Goal: Information Seeking & Learning: Learn about a topic

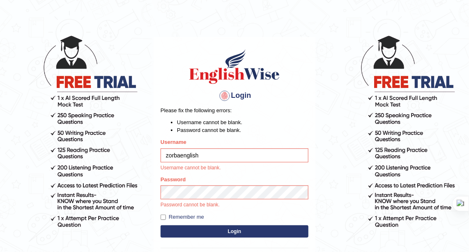
scroll to position [74, 0]
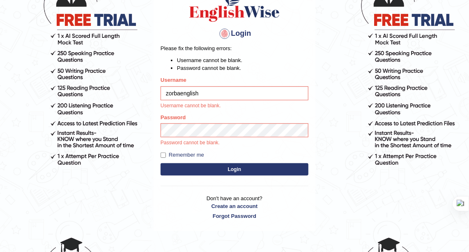
click at [207, 171] on button "Login" at bounding box center [235, 169] width 148 height 12
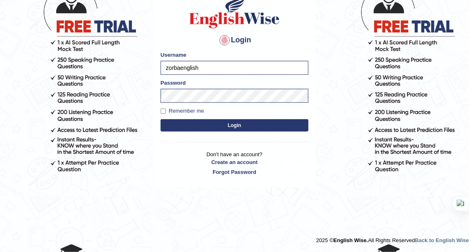
scroll to position [68, 0]
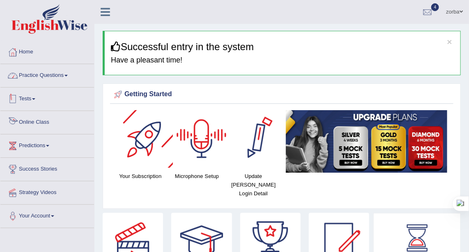
click at [47, 74] on link "Practice Questions" at bounding box center [47, 74] width 94 height 21
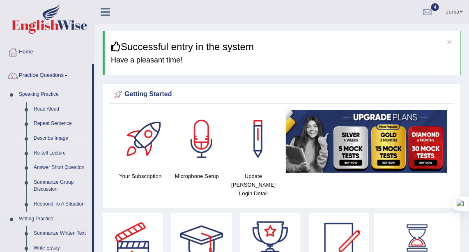
drag, startPoint x: 60, startPoint y: 138, endPoint x: 78, endPoint y: 139, distance: 17.8
click at [60, 138] on link "Describe Image" at bounding box center [61, 138] width 62 height 15
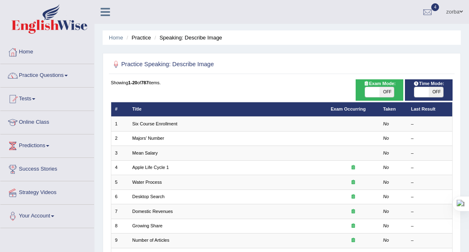
click at [166, 121] on link "Six Course Enrollment" at bounding box center [154, 123] width 45 height 5
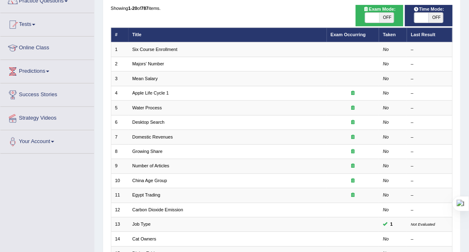
scroll to position [74, 0]
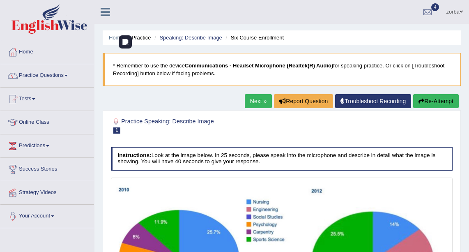
scroll to position [48, 0]
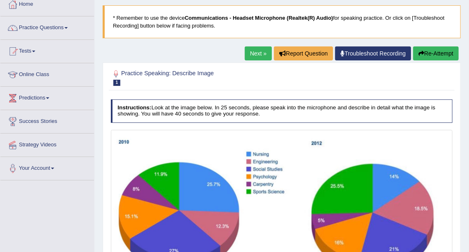
click at [260, 59] on link "Next »" at bounding box center [258, 53] width 27 height 14
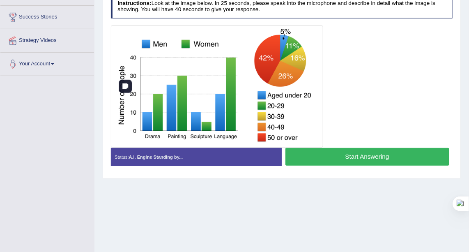
scroll to position [105, 0]
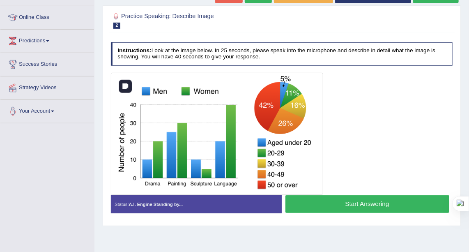
drag, startPoint x: 258, startPoint y: 115, endPoint x: 265, endPoint y: 84, distance: 31.7
click at [258, 116] on img at bounding box center [217, 133] width 209 height 118
click at [328, 204] on button "Start Answering" at bounding box center [368, 204] width 164 height 18
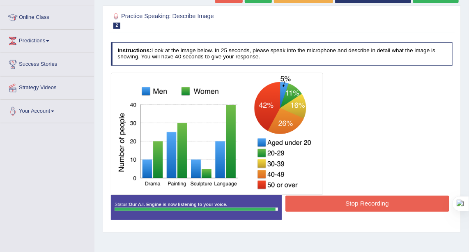
click at [345, 201] on button "Stop Recording" at bounding box center [368, 204] width 164 height 16
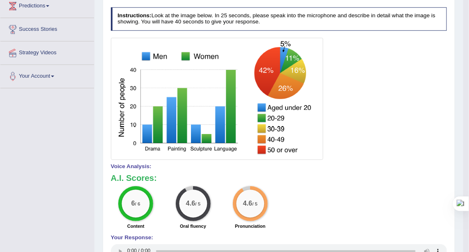
scroll to position [180, 0]
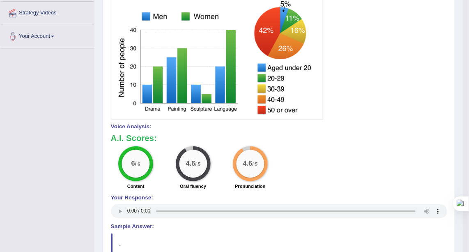
click at [335, 99] on div at bounding box center [279, 59] width 337 height 122
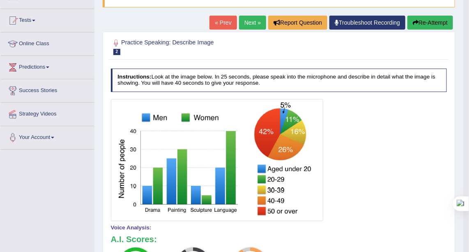
scroll to position [74, 0]
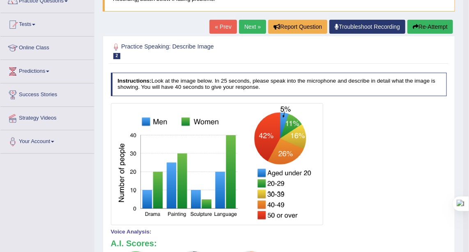
click at [245, 25] on link "Next »" at bounding box center [252, 27] width 27 height 14
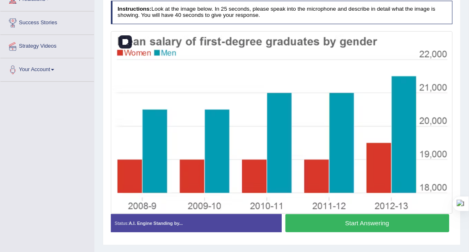
scroll to position [74, 0]
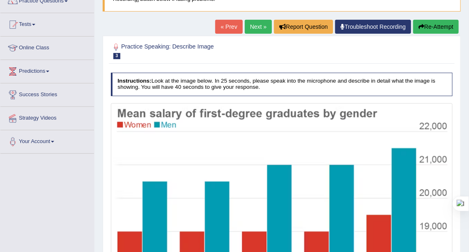
click at [259, 27] on link "Next »" at bounding box center [258, 27] width 27 height 14
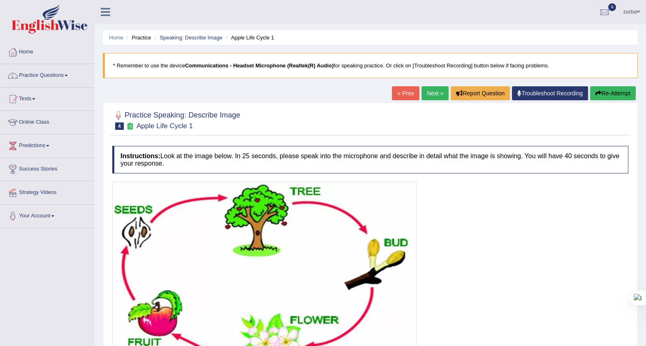
click at [15, 94] on div at bounding box center [13, 99] width 12 height 12
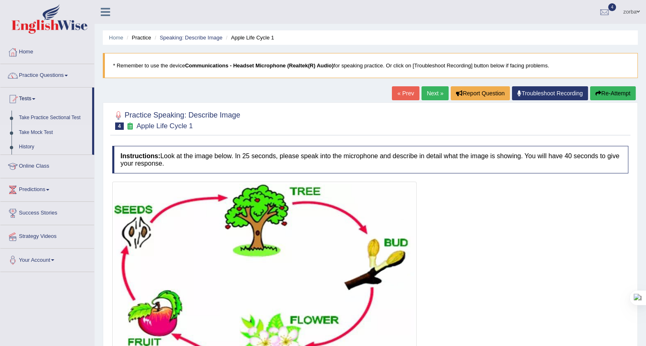
click at [45, 132] on link "Take Mock Test" at bounding box center [53, 132] width 77 height 15
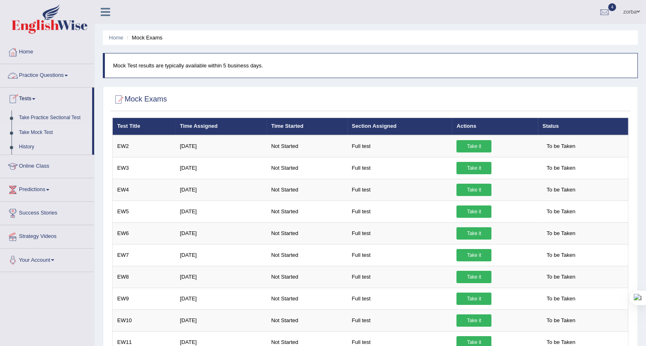
drag, startPoint x: 64, startPoint y: 74, endPoint x: 104, endPoint y: 144, distance: 80.7
click at [64, 74] on link "Practice Questions" at bounding box center [47, 74] width 94 height 21
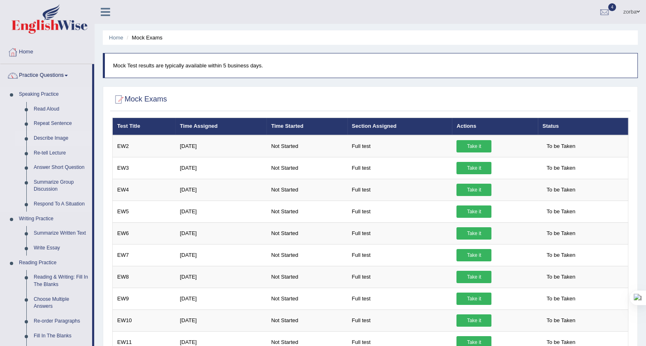
click at [68, 137] on link "Describe Image" at bounding box center [61, 138] width 62 height 15
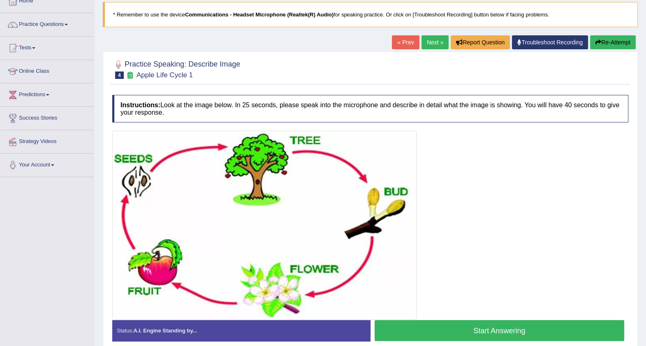
scroll to position [51, 0]
click at [536, 330] on button "Start Answering" at bounding box center [499, 330] width 250 height 21
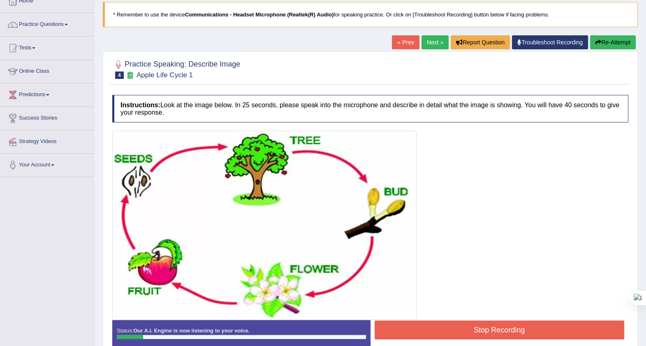
click at [499, 315] on div at bounding box center [370, 225] width 516 height 189
drag, startPoint x: 495, startPoint y: 326, endPoint x: 533, endPoint y: 338, distance: 39.8
click at [495, 326] on button "Stop Recording" at bounding box center [499, 330] width 250 height 19
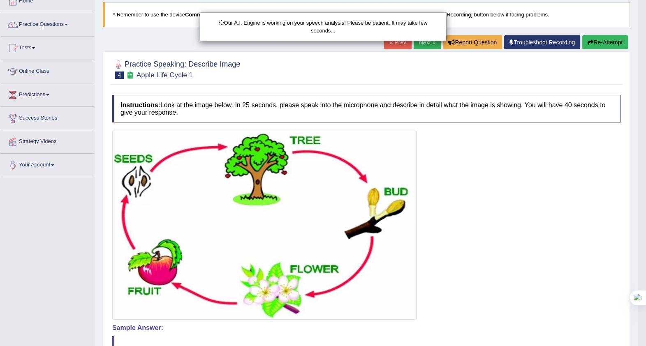
drag, startPoint x: 597, startPoint y: 42, endPoint x: 594, endPoint y: 75, distance: 32.6
click at [597, 42] on div "Our A.I. Engine is working on your speech analysis! Please be patient. It may t…" at bounding box center [323, 173] width 646 height 346
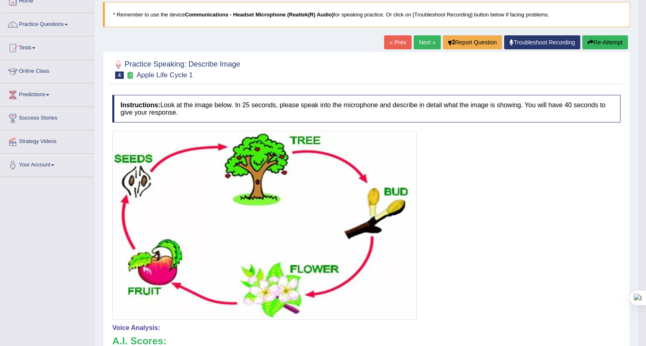
click at [594, 45] on button "Re-Attempt" at bounding box center [605, 42] width 46 height 14
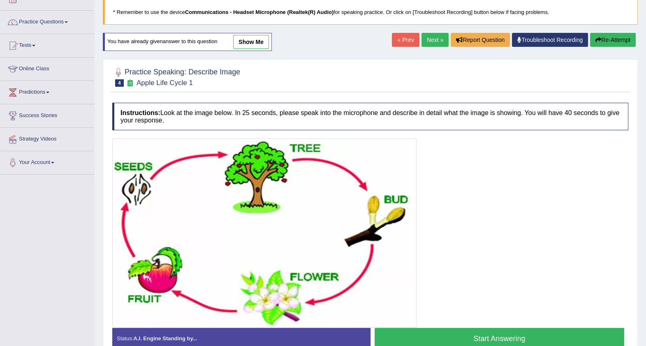
click at [474, 337] on button "Start Answering" at bounding box center [499, 338] width 250 height 21
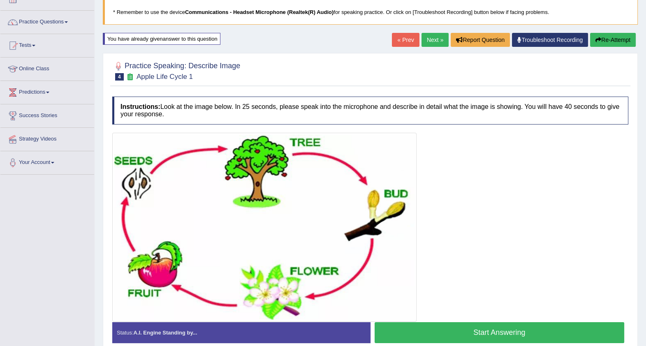
scroll to position [51, 0]
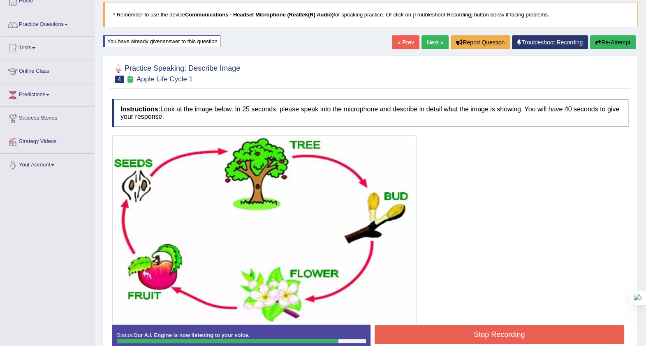
drag, startPoint x: 457, startPoint y: 331, endPoint x: 467, endPoint y: 336, distance: 11.4
click at [458, 331] on button "Stop Recording" at bounding box center [499, 334] width 250 height 19
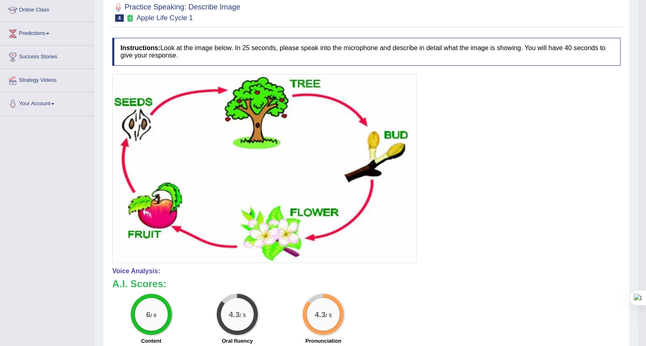
scroll to position [9, 0]
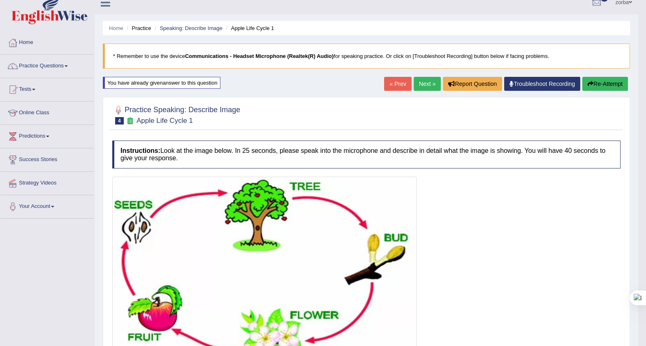
click at [603, 75] on div "Home Practice Speaking: Describe Image Apple Life Cycle 1 * Remember to use the…" at bounding box center [366, 287] width 543 height 592
click at [602, 77] on button "Re-Attempt" at bounding box center [605, 84] width 46 height 14
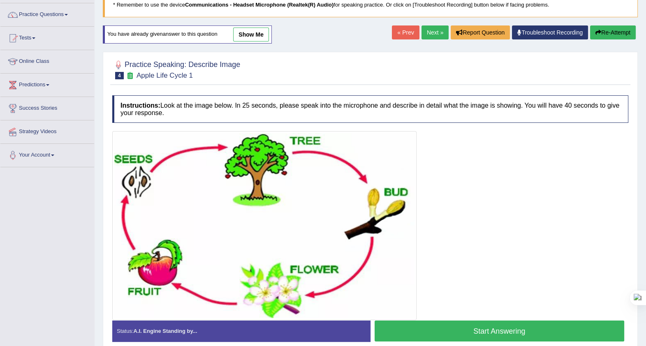
click at [522, 332] on button "Start Answering" at bounding box center [499, 331] width 250 height 21
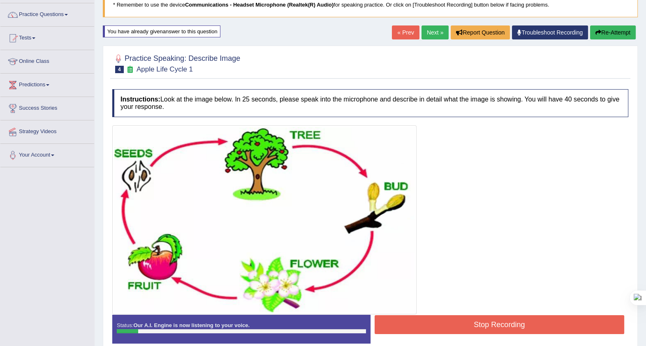
click at [522, 332] on button "Stop Recording" at bounding box center [499, 324] width 250 height 19
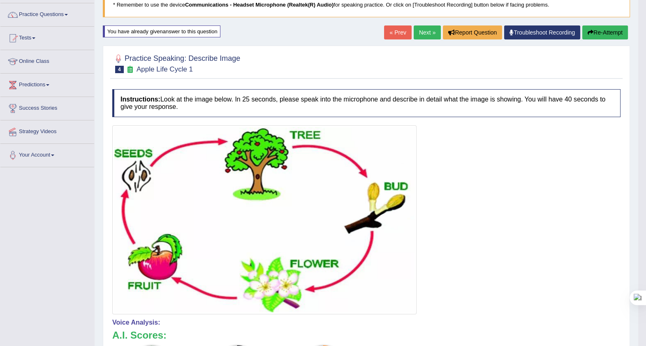
click at [615, 28] on body "Toggle navigation Home Practice Questions Speaking Practice Read Aloud Repeat S…" at bounding box center [323, 112] width 646 height 346
click at [604, 31] on button "Re-Attempt" at bounding box center [605, 32] width 46 height 14
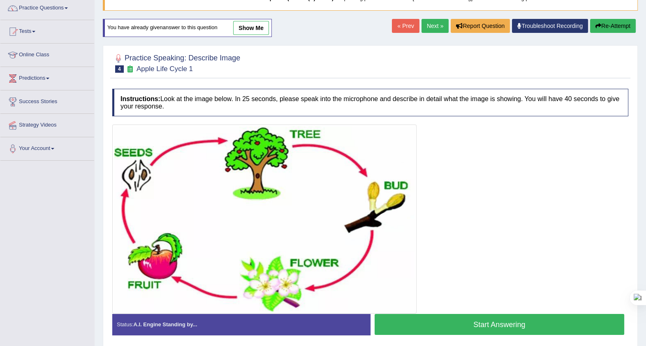
click at [526, 327] on button "Start Answering" at bounding box center [499, 324] width 250 height 21
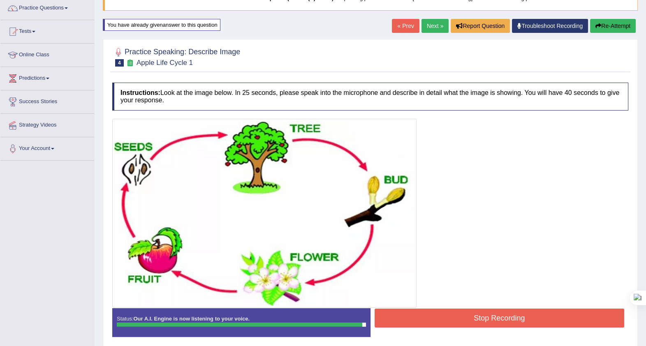
drag, startPoint x: 440, startPoint y: 320, endPoint x: 444, endPoint y: 319, distance: 4.5
click at [440, 319] on button "Stop Recording" at bounding box center [499, 318] width 250 height 19
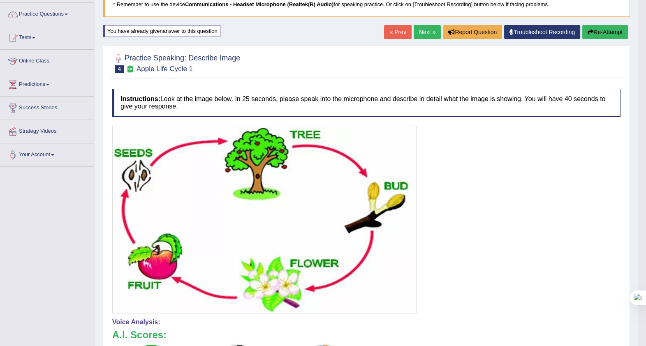
scroll to position [16, 0]
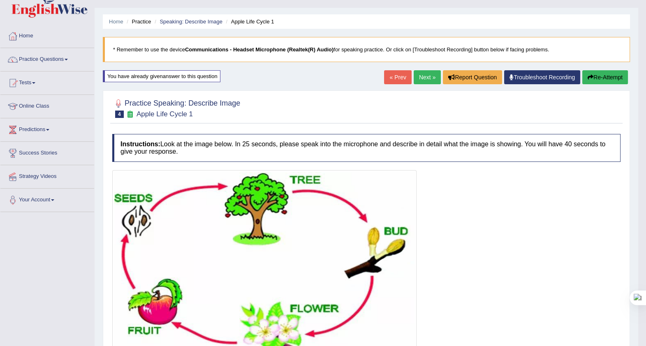
click at [430, 79] on link "Next »" at bounding box center [427, 77] width 27 height 14
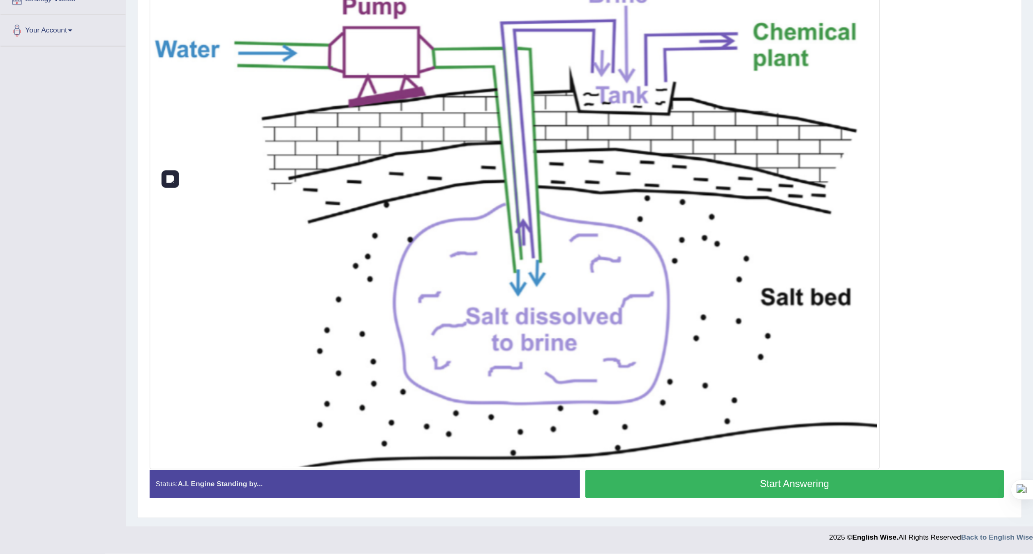
scroll to position [56, 0]
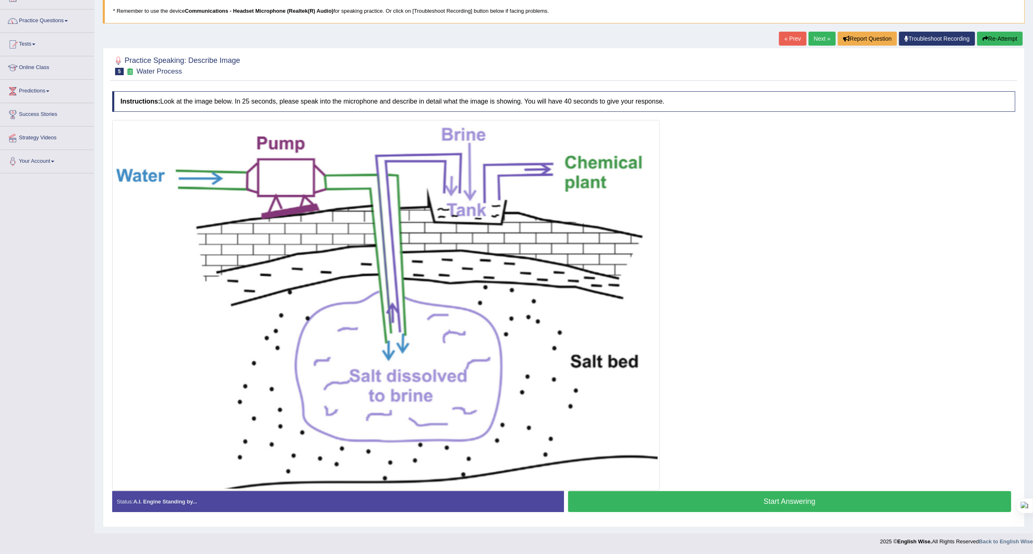
click at [645, 346] on button "Start Answering" at bounding box center [790, 501] width 444 height 21
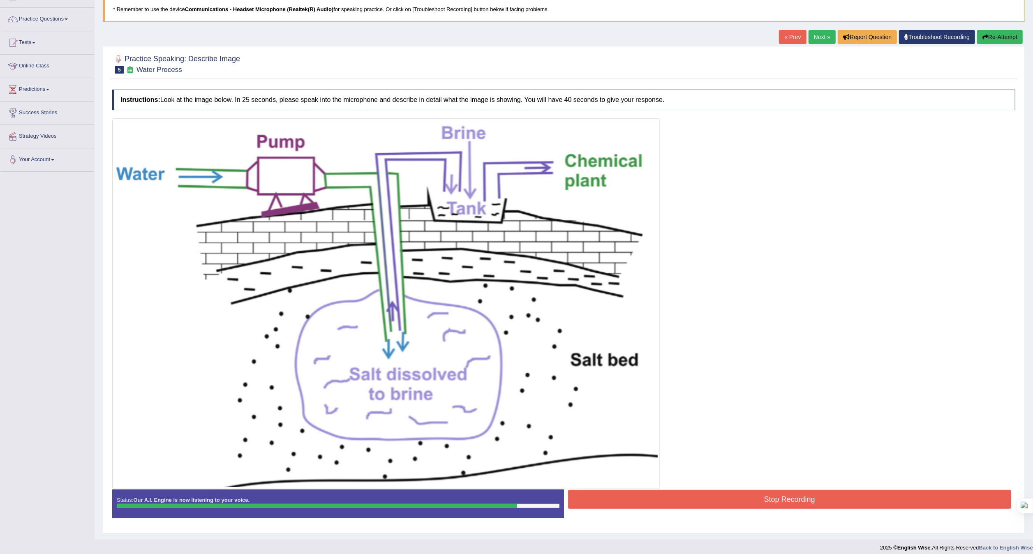
drag, startPoint x: 753, startPoint y: 500, endPoint x: 759, endPoint y: 505, distance: 7.0
click at [645, 346] on button "Stop Recording" at bounding box center [790, 499] width 444 height 19
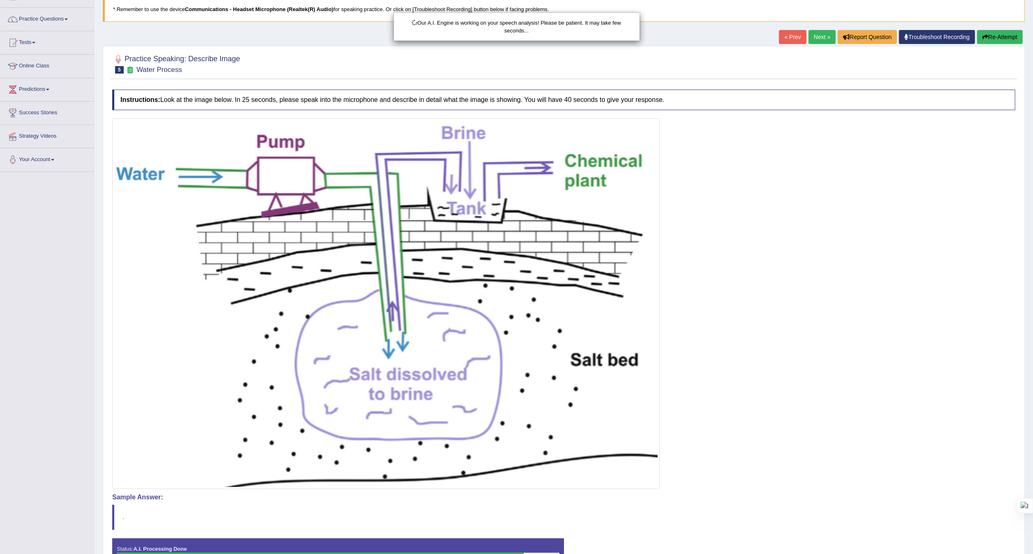
scroll to position [113, 0]
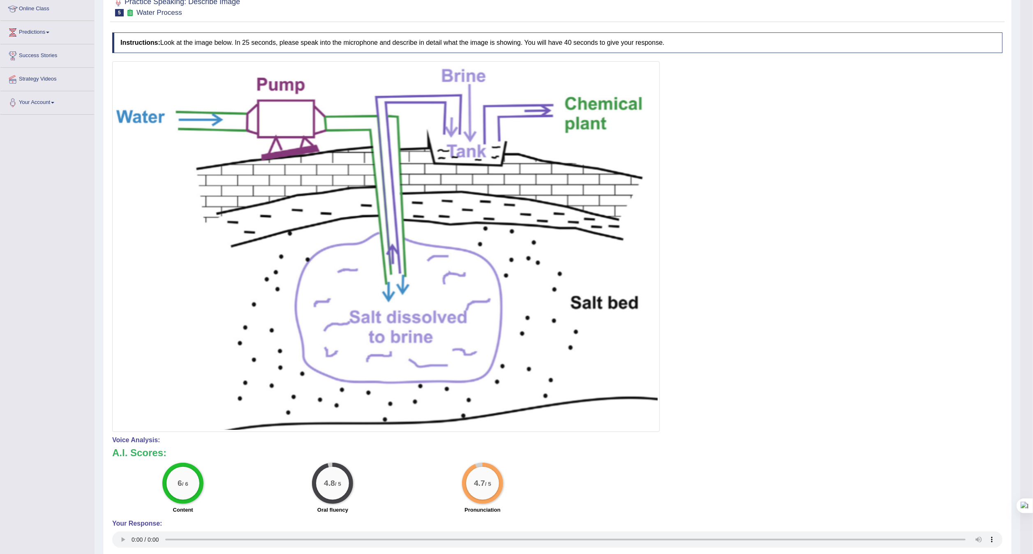
click at [334, 346] on div "4.8 / 5" at bounding box center [332, 483] width 33 height 33
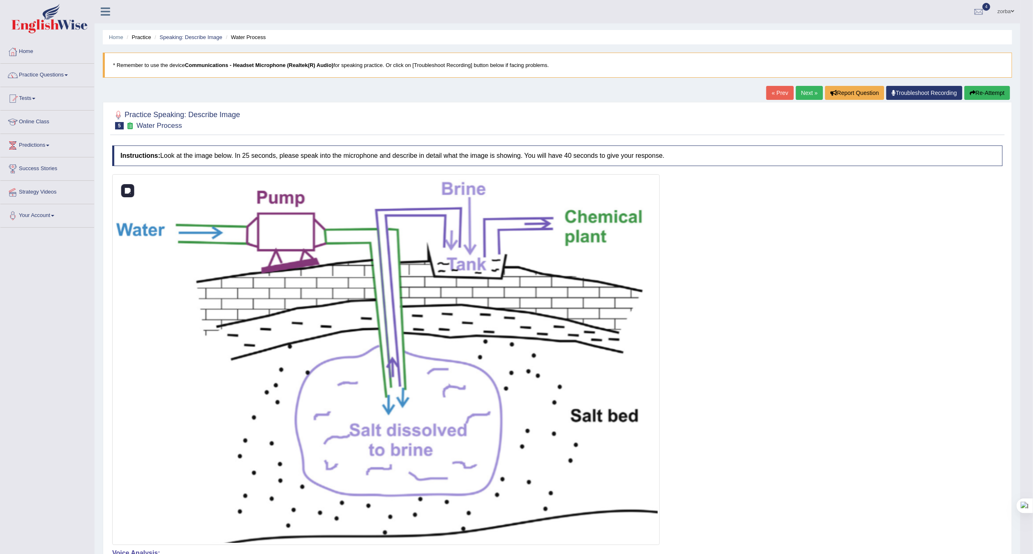
scroll to position [0, 0]
click at [645, 88] on link "Next »" at bounding box center [809, 93] width 27 height 14
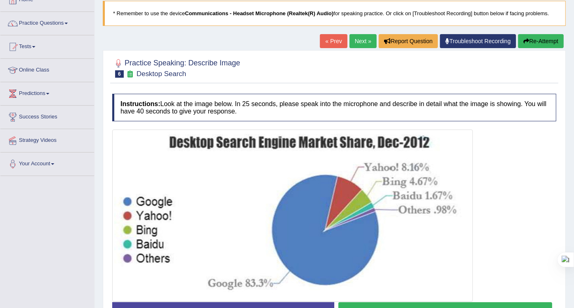
scroll to position [91, 0]
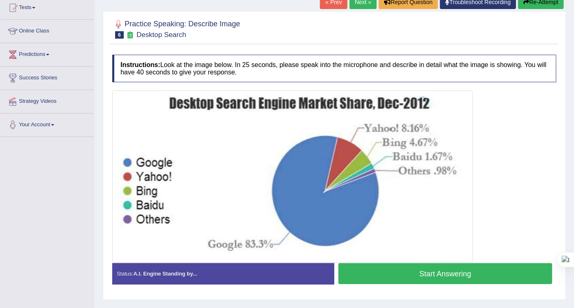
click at [391, 272] on button "Start Answering" at bounding box center [445, 273] width 214 height 21
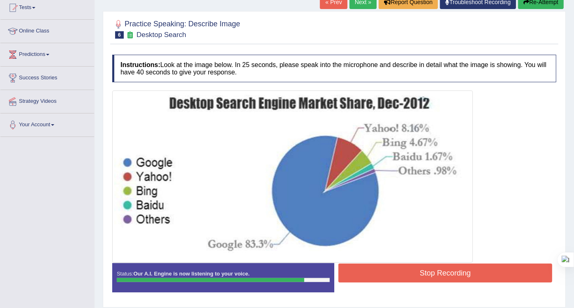
click at [442, 269] on button "Stop Recording" at bounding box center [445, 272] width 214 height 19
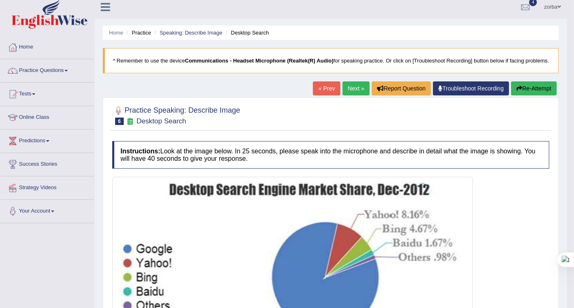
scroll to position [0, 0]
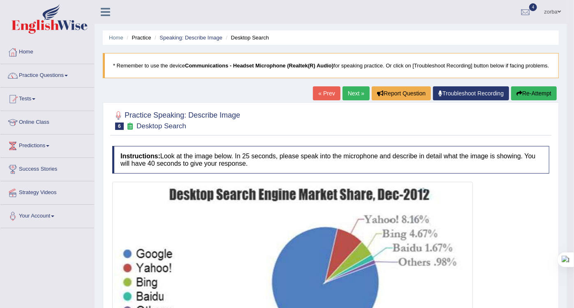
click at [356, 90] on link "Next »" at bounding box center [355, 93] width 27 height 14
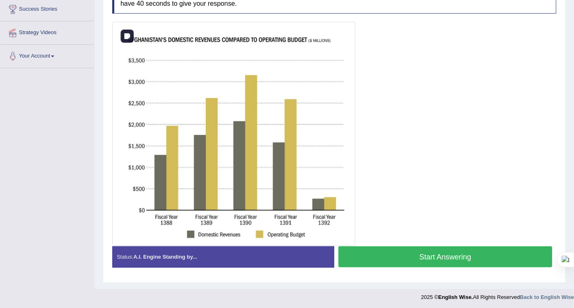
scroll to position [160, 0]
click at [451, 251] on button "Start Answering" at bounding box center [445, 256] width 214 height 21
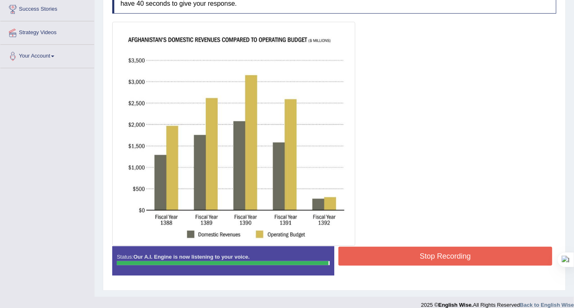
click at [443, 257] on button "Stop Recording" at bounding box center [445, 256] width 214 height 19
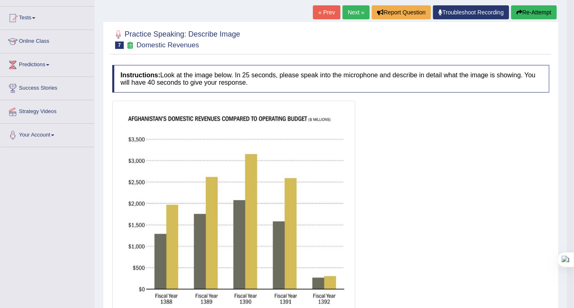
scroll to position [69, 0]
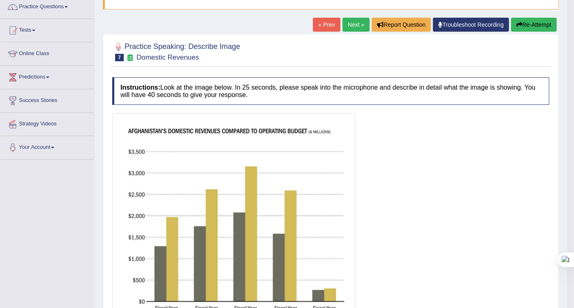
click at [531, 23] on button "Re-Attempt" at bounding box center [534, 25] width 46 height 14
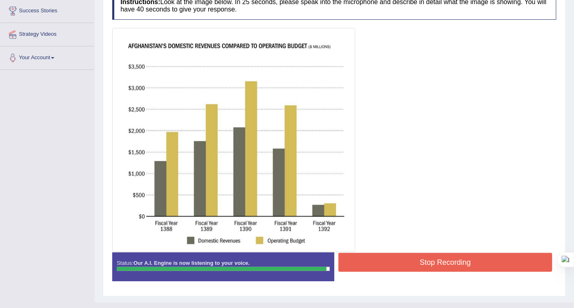
click at [387, 254] on button "Stop Recording" at bounding box center [445, 262] width 214 height 19
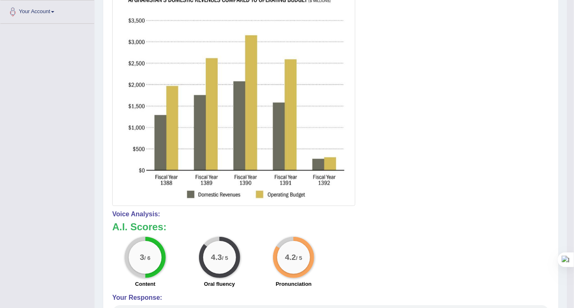
scroll to position [129, 0]
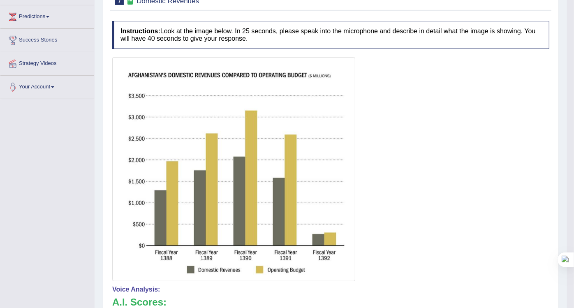
click at [416, 63] on div at bounding box center [330, 169] width 437 height 224
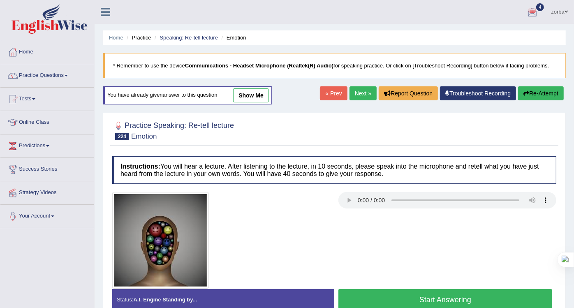
click at [427, 256] on div at bounding box center [334, 240] width 452 height 97
click at [390, 249] on div at bounding box center [334, 240] width 452 height 97
drag, startPoint x: 49, startPoint y: 77, endPoint x: 54, endPoint y: 80, distance: 5.6
click at [49, 76] on link "Practice Questions" at bounding box center [47, 74] width 94 height 21
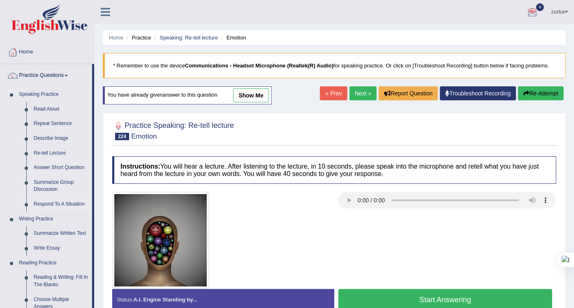
click at [52, 203] on link "Respond To A Situation" at bounding box center [61, 204] width 62 height 15
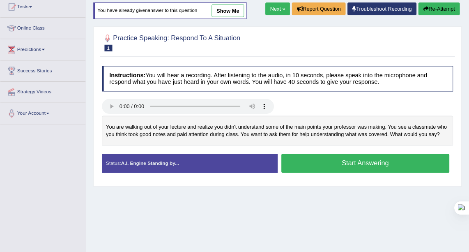
scroll to position [91, 0]
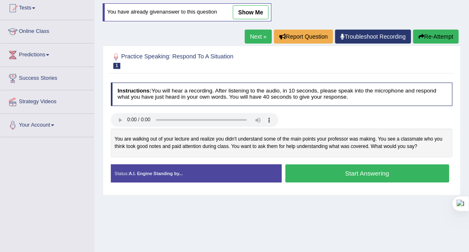
click at [432, 131] on div "You are walking out of your lecture and realize you didn't understand some of t…" at bounding box center [282, 143] width 342 height 28
click at [381, 169] on button "Start Answering" at bounding box center [368, 173] width 164 height 18
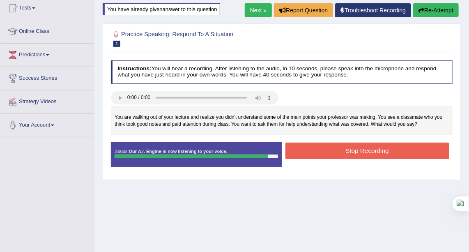
click at [350, 146] on button "Stop Recording" at bounding box center [368, 151] width 164 height 16
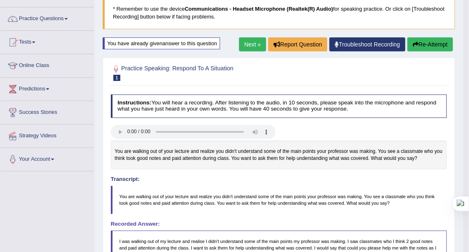
scroll to position [53, 0]
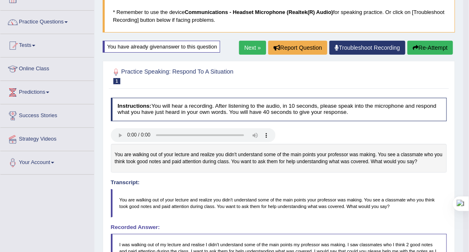
drag, startPoint x: 254, startPoint y: 49, endPoint x: 254, endPoint y: 56, distance: 7.4
click at [254, 49] on link "Next »" at bounding box center [252, 48] width 27 height 14
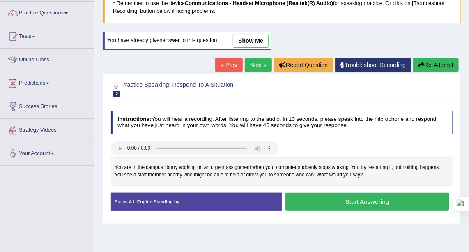
scroll to position [74, 0]
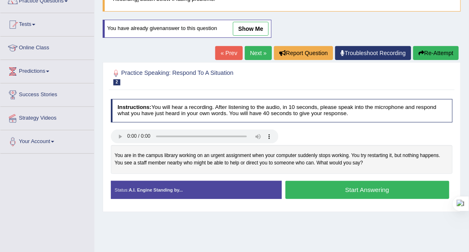
click at [258, 53] on link "Next »" at bounding box center [258, 53] width 27 height 14
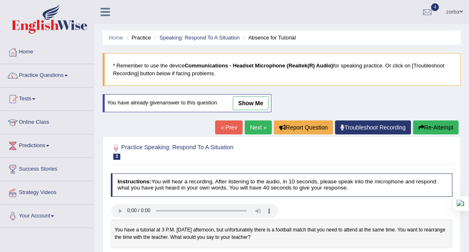
click at [255, 126] on link "Next »" at bounding box center [258, 127] width 27 height 14
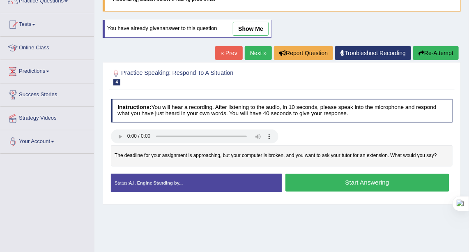
click at [310, 179] on button "Start Answering" at bounding box center [368, 183] width 164 height 18
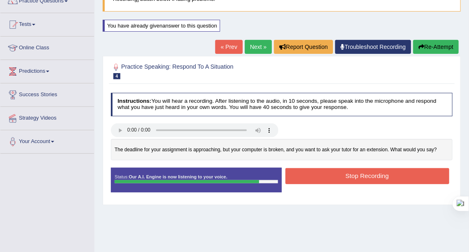
click at [379, 171] on button "Stop Recording" at bounding box center [368, 176] width 164 height 16
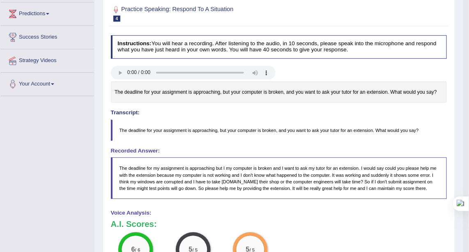
scroll to position [112, 0]
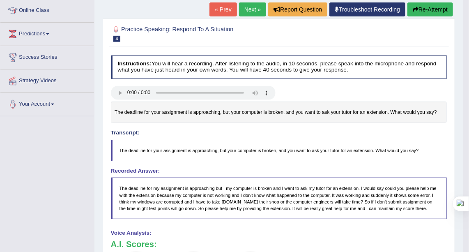
click at [343, 126] on div "Instructions: You will hear a recording. After listening to the audio, in 10 se…" at bounding box center [279, 227] width 340 height 350
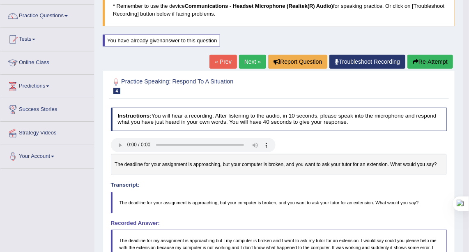
scroll to position [37, 0]
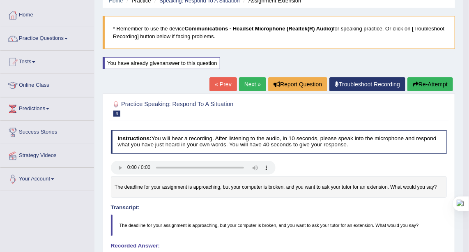
click at [253, 85] on link "Next »" at bounding box center [252, 84] width 27 height 14
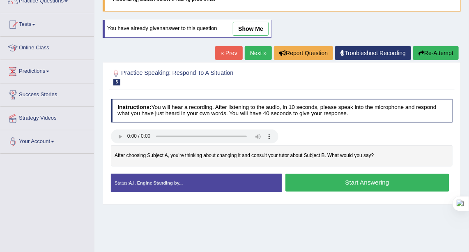
click at [316, 184] on button "Start Answering" at bounding box center [368, 183] width 164 height 18
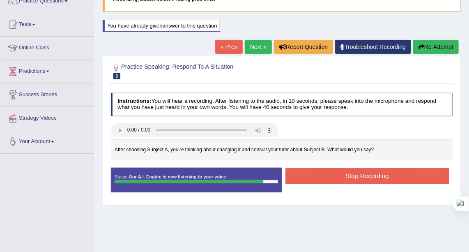
click at [310, 164] on div "Created with Highcharts 7.1.2 Too low Too high Time Pitch meter: 0 10 20 30 40 …" at bounding box center [281, 153] width 349 height 29
click at [314, 173] on button "Stop Recording" at bounding box center [368, 176] width 164 height 16
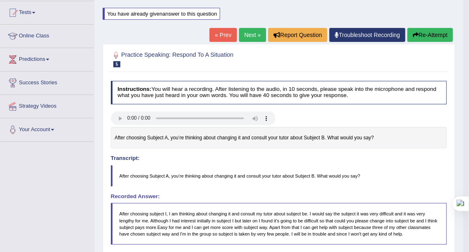
scroll to position [74, 0]
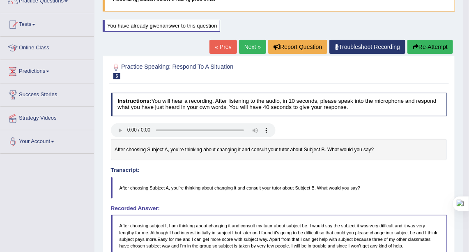
click at [256, 46] on link "Next »" at bounding box center [252, 47] width 27 height 14
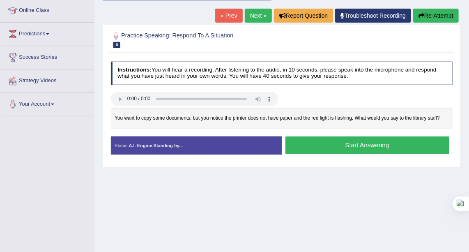
drag, startPoint x: 381, startPoint y: 145, endPoint x: 386, endPoint y: 143, distance: 5.7
click at [381, 144] on button "Start Answering" at bounding box center [368, 145] width 164 height 18
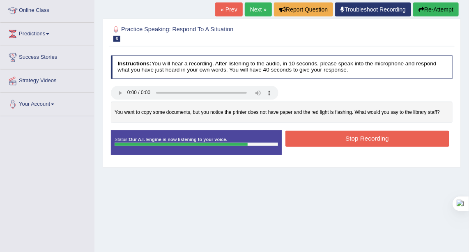
click at [384, 136] on button "Stop Recording" at bounding box center [368, 139] width 164 height 16
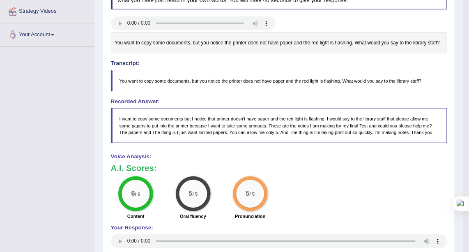
scroll to position [245, 0]
